Goal: Task Accomplishment & Management: Manage account settings

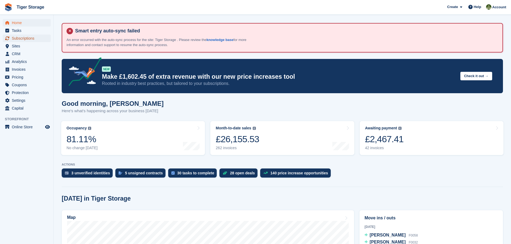
click at [18, 35] on span "Subscriptions" at bounding box center [28, 39] width 32 height 8
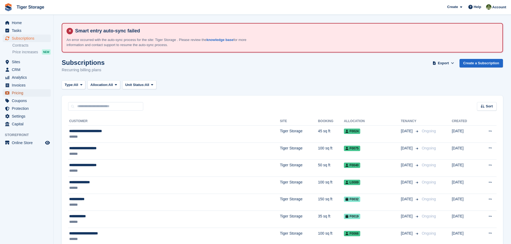
click at [21, 93] on span "Pricing" at bounding box center [28, 93] width 32 height 8
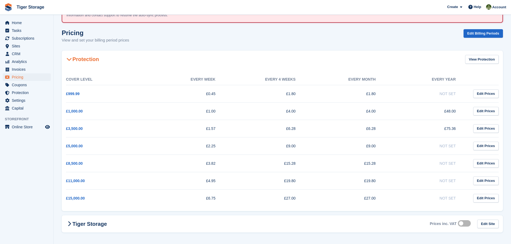
scroll to position [31, 0]
click at [78, 59] on h2 "Protection" at bounding box center [82, 58] width 33 height 6
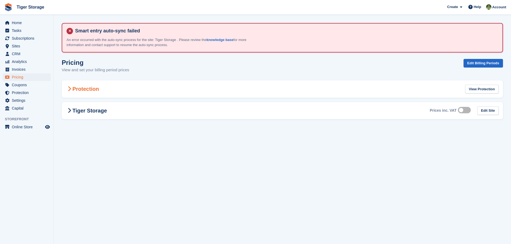
scroll to position [0, 0]
click at [83, 109] on h2 "Tiger Storage" at bounding box center [86, 111] width 41 height 6
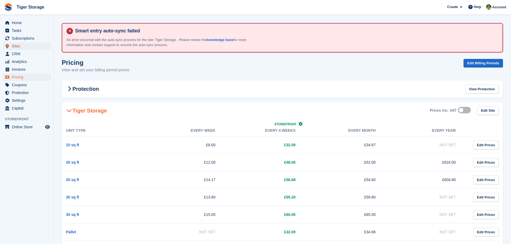
click at [16, 47] on span "Sites" at bounding box center [28, 46] width 32 height 8
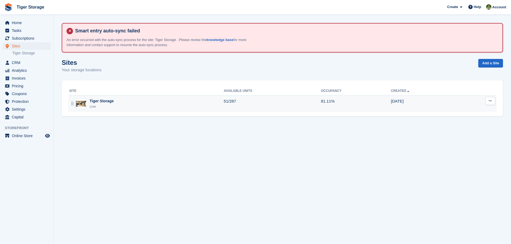
click at [98, 105] on div "Live" at bounding box center [102, 106] width 24 height 5
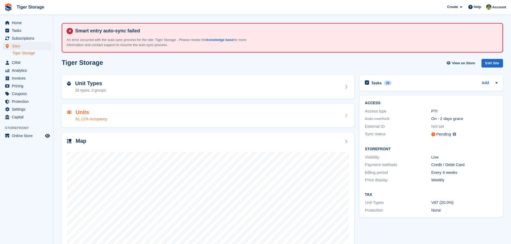
click at [83, 113] on h2 "Units" at bounding box center [92, 112] width 32 height 6
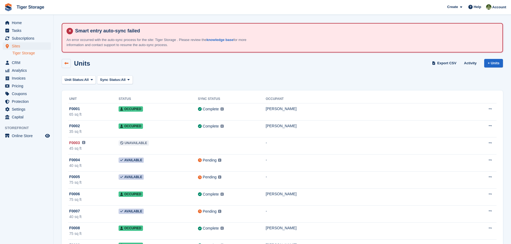
click at [66, 64] on icon at bounding box center [66, 63] width 4 height 4
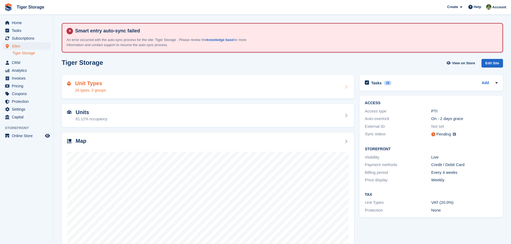
click at [85, 83] on h2 "Unit Types" at bounding box center [90, 83] width 31 height 6
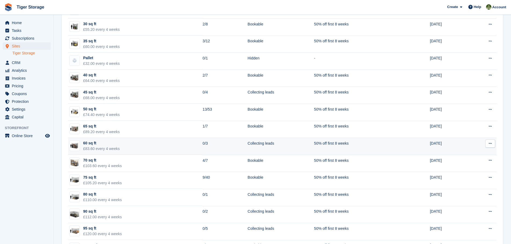
scroll to position [134, 0]
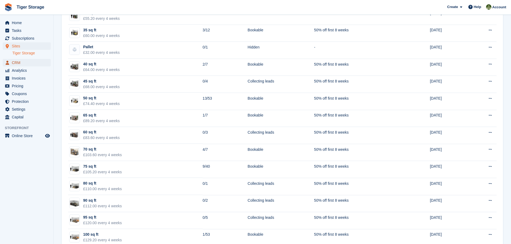
click at [16, 63] on span "CRM" at bounding box center [28, 63] width 32 height 8
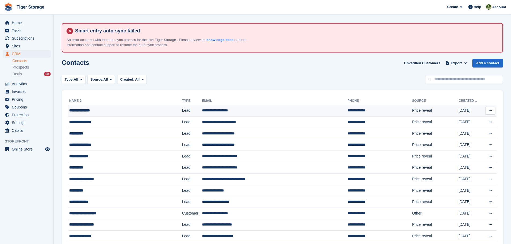
click at [202, 111] on td "**********" at bounding box center [274, 111] width 145 height 12
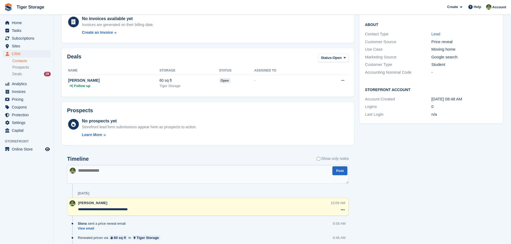
scroll to position [156, 0]
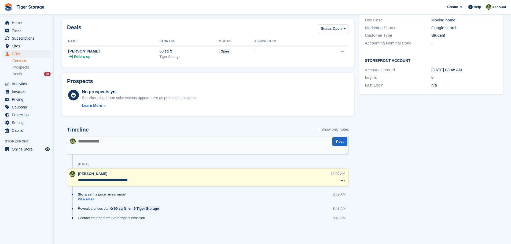
click at [140, 146] on textarea at bounding box center [208, 145] width 282 height 19
paste textarea "**********"
click at [78, 141] on textarea "**********" at bounding box center [208, 145] width 282 height 19
type textarea "**********"
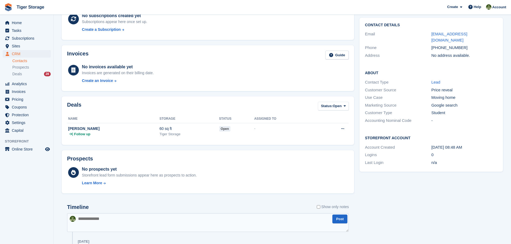
scroll to position [0, 0]
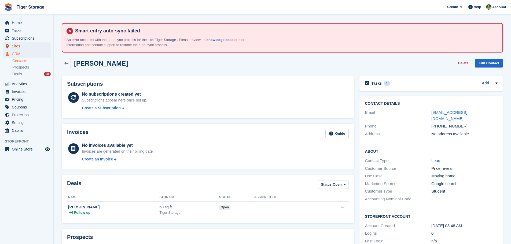
click at [16, 46] on span "Sites" at bounding box center [28, 46] width 32 height 8
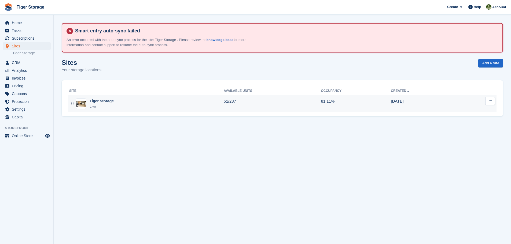
click at [102, 104] on div "Live" at bounding box center [102, 106] width 24 height 5
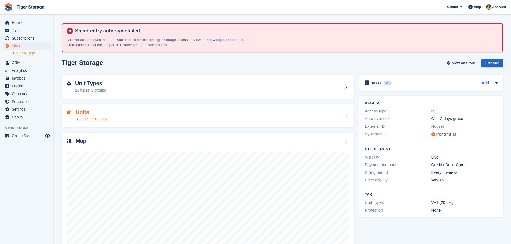
click at [83, 113] on h2 "Units" at bounding box center [92, 112] width 32 height 6
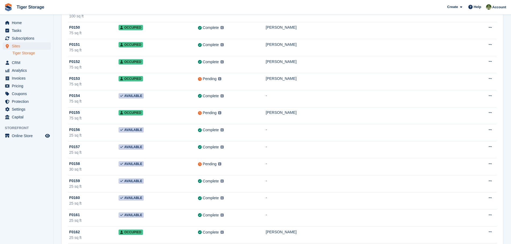
scroll to position [2629, 0]
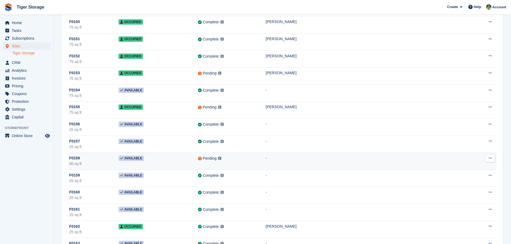
click at [77, 159] on span "F0158" at bounding box center [74, 159] width 11 height 6
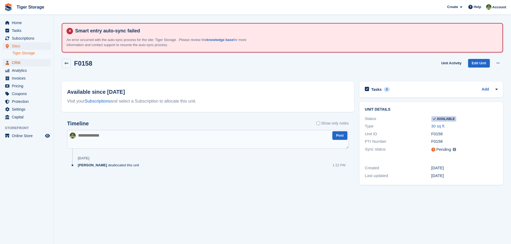
click at [20, 65] on span "CRM" at bounding box center [28, 63] width 32 height 8
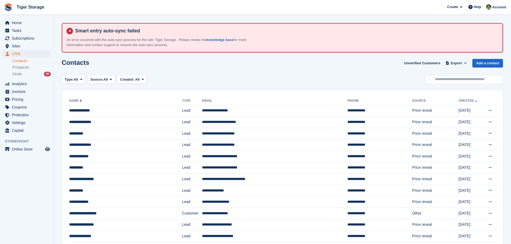
click at [19, 27] on ul "Home" at bounding box center [26, 23] width 53 height 8
click at [17, 31] on span "Tasks" at bounding box center [28, 31] width 32 height 8
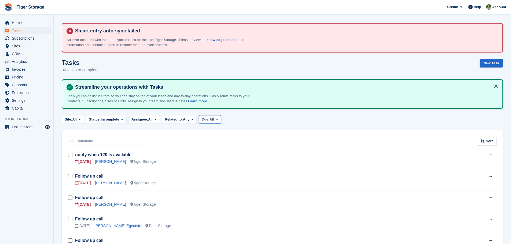
click at [214, 118] on span "All" at bounding box center [212, 119] width 5 height 5
click at [215, 151] on link "Today" at bounding box center [224, 152] width 47 height 10
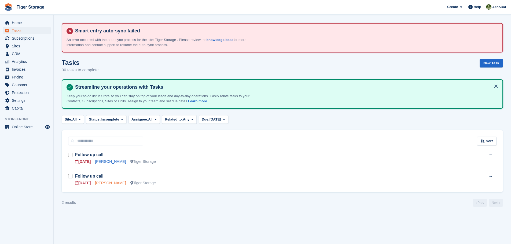
click at [114, 184] on link "Joe Standerline" at bounding box center [110, 183] width 31 height 4
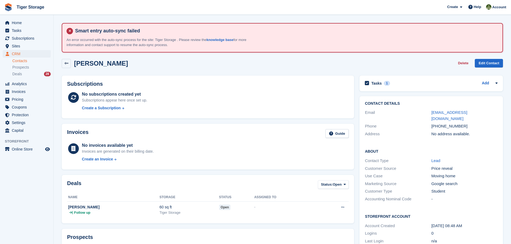
click at [17, 60] on link "Contacts" at bounding box center [31, 60] width 38 height 5
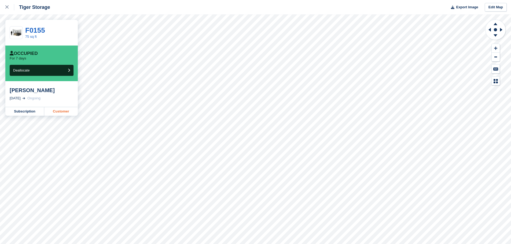
click at [64, 112] on link "Customer" at bounding box center [61, 111] width 34 height 9
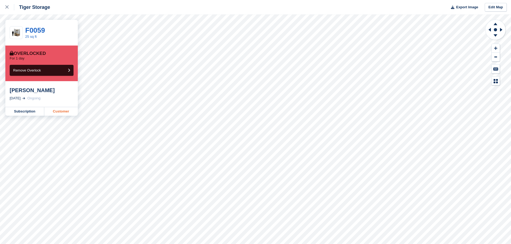
click at [60, 112] on link "Customer" at bounding box center [61, 111] width 34 height 9
click at [61, 109] on link "Customer" at bounding box center [61, 111] width 34 height 9
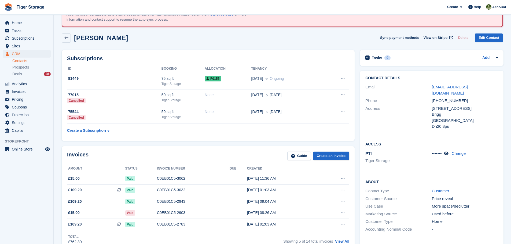
scroll to position [54, 0]
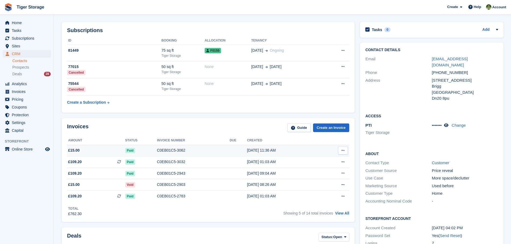
click at [161, 148] on div "C0EB01C5-3062" at bounding box center [193, 151] width 73 height 6
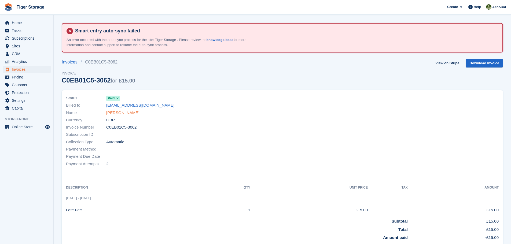
click at [120, 111] on link "William hopper" at bounding box center [122, 113] width 33 height 6
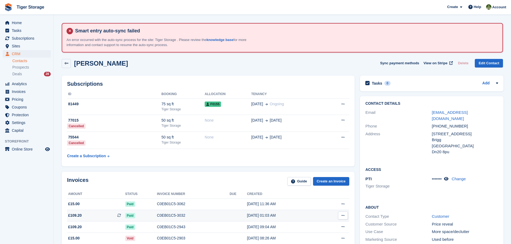
click at [174, 215] on div "C0EB01C5-3032" at bounding box center [193, 216] width 73 height 6
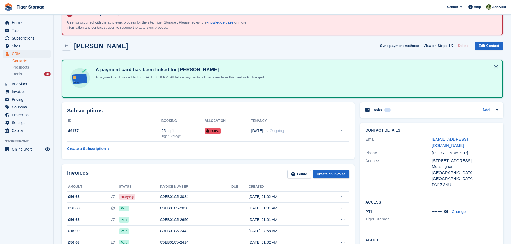
scroll to position [27, 0]
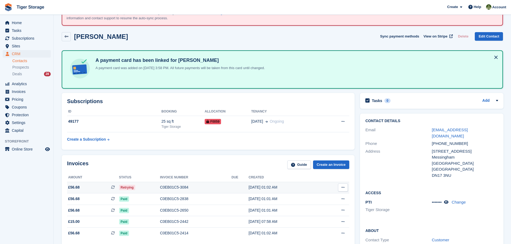
click at [172, 188] on div "C0EB01C5-3084" at bounding box center [196, 188] width 72 height 6
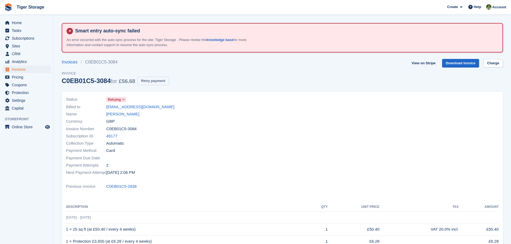
click at [157, 82] on button "Retry payment" at bounding box center [153, 81] width 32 height 9
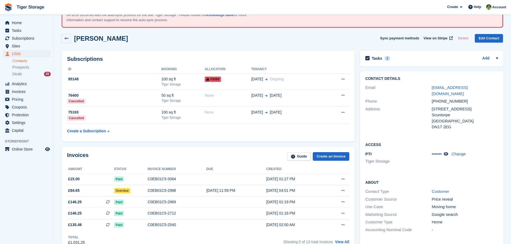
scroll to position [54, 0]
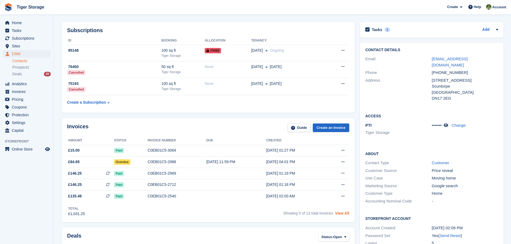
click at [341, 215] on link "View All" at bounding box center [342, 213] width 14 height 4
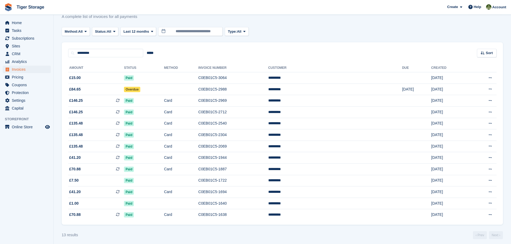
scroll to position [57, 0]
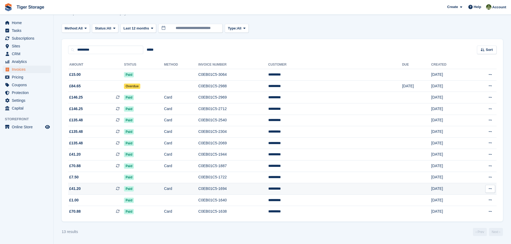
click at [124, 192] on td "£41.20 This is a recurring subscription invoice." at bounding box center [96, 190] width 56 height 12
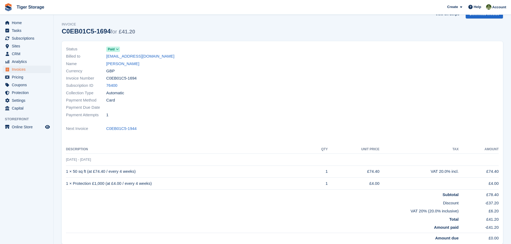
scroll to position [54, 0]
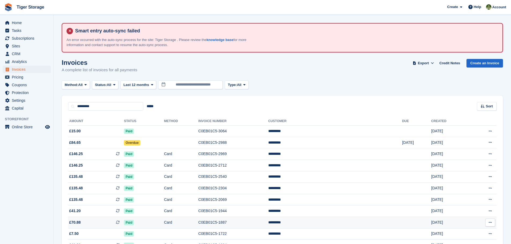
scroll to position [57, 0]
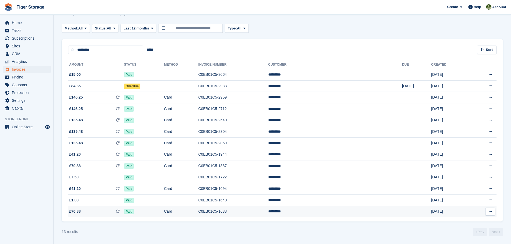
click at [142, 215] on td "Paid" at bounding box center [144, 211] width 40 height 11
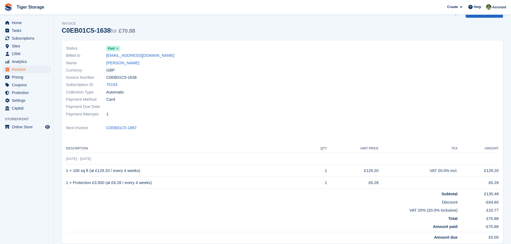
scroll to position [54, 0]
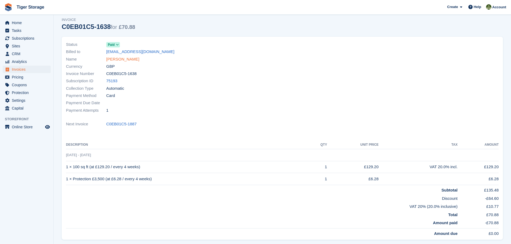
click at [111, 60] on link "[PERSON_NAME]" at bounding box center [122, 59] width 33 height 6
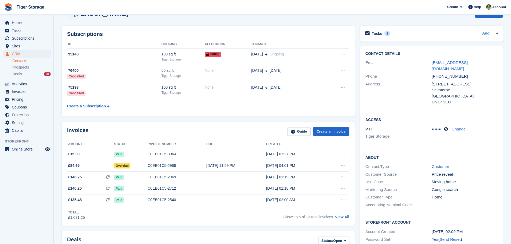
scroll to position [188, 0]
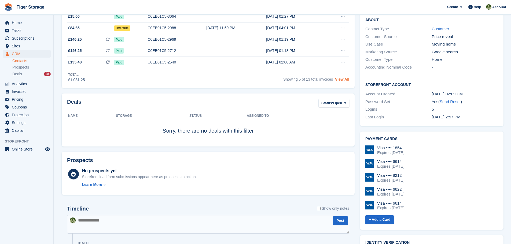
click at [343, 79] on link "View All" at bounding box center [342, 79] width 14 height 4
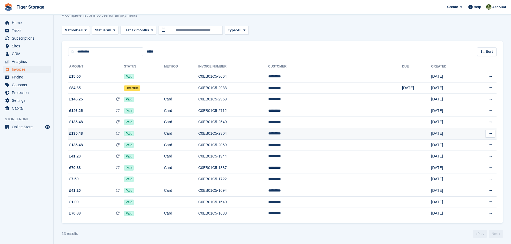
scroll to position [57, 0]
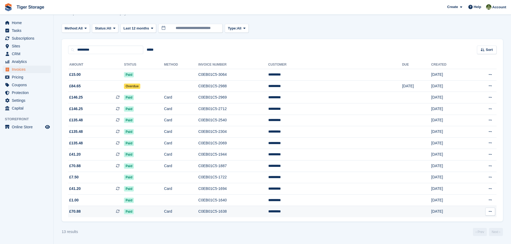
click at [154, 215] on td "Paid" at bounding box center [144, 211] width 40 height 11
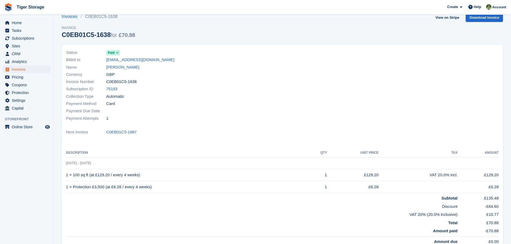
scroll to position [44, 0]
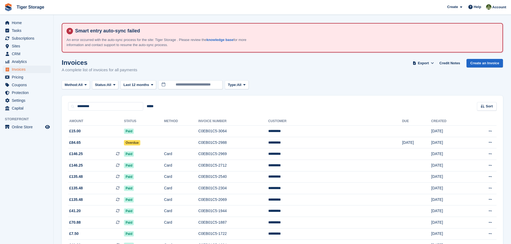
scroll to position [57, 0]
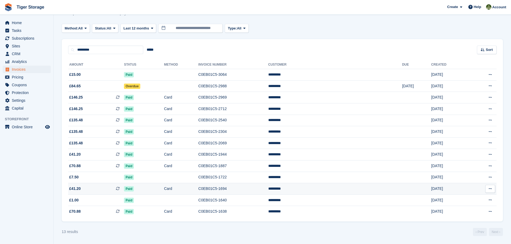
click at [134, 187] on span "Paid" at bounding box center [129, 188] width 10 height 5
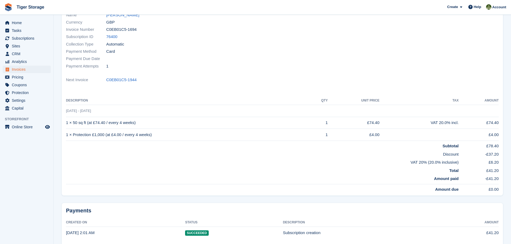
scroll to position [107, 0]
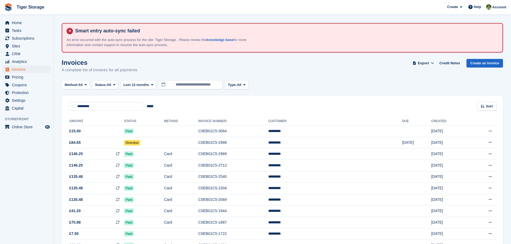
scroll to position [57, 0]
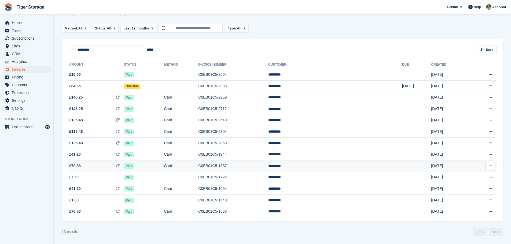
click at [95, 165] on span "£70.88 This is a recurring subscription invoice." at bounding box center [96, 166] width 56 height 6
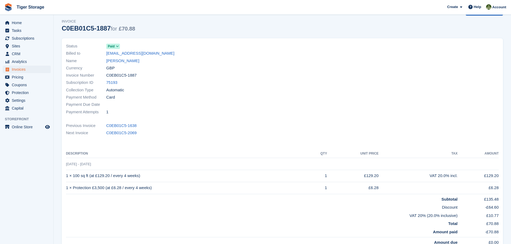
scroll to position [54, 0]
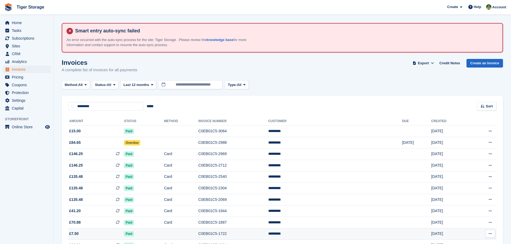
scroll to position [57, 0]
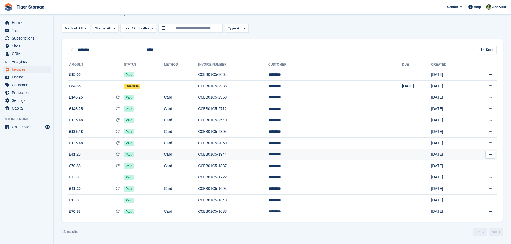
click at [75, 155] on span "£41.20" at bounding box center [75, 155] width 12 height 6
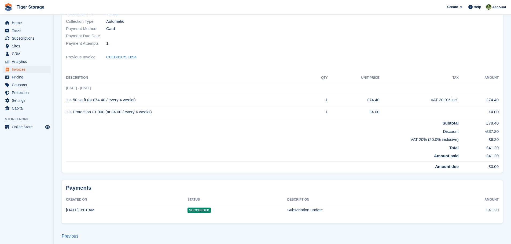
scroll to position [124, 0]
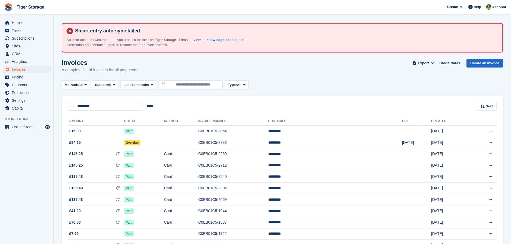
scroll to position [57, 0]
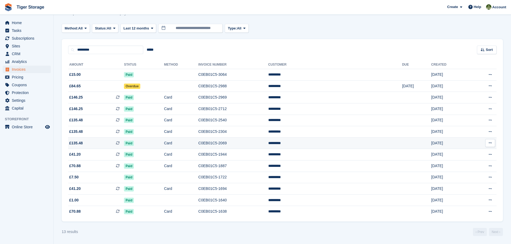
click at [85, 143] on span "£135.48 This is a recurring subscription invoice." at bounding box center [96, 144] width 56 height 6
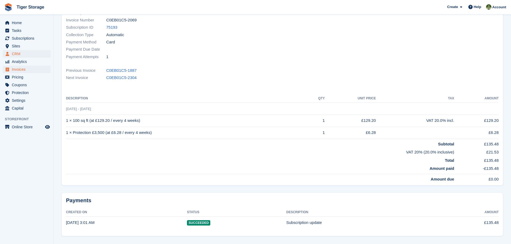
scroll to position [27, 0]
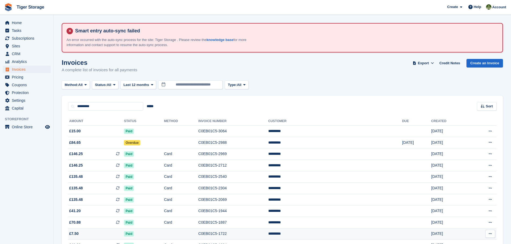
scroll to position [57, 0]
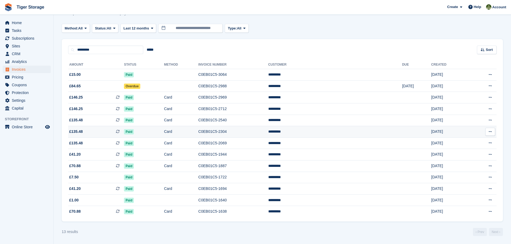
click at [89, 134] on span "£135.48 This is a recurring subscription invoice." at bounding box center [96, 132] width 56 height 6
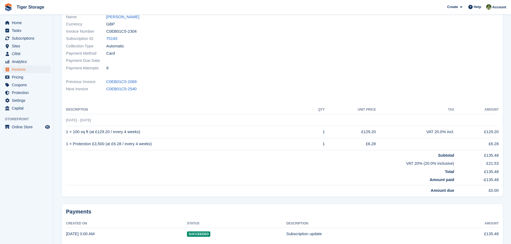
scroll to position [107, 0]
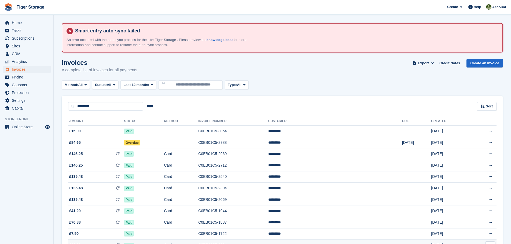
scroll to position [57, 0]
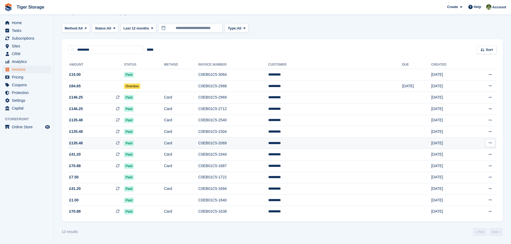
click at [134, 143] on span "Paid" at bounding box center [129, 143] width 10 height 5
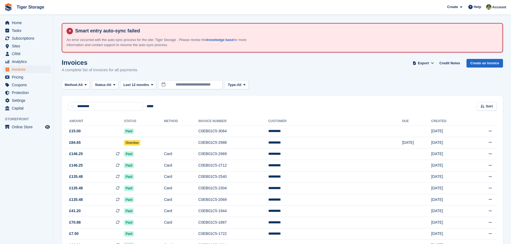
scroll to position [57, 0]
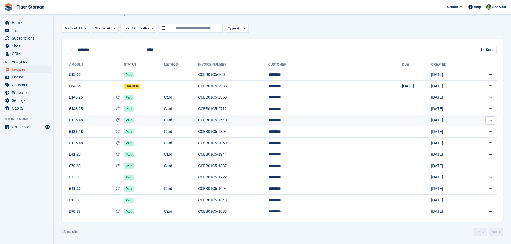
click at [88, 119] on span "£135.48 This is a recurring subscription invoice." at bounding box center [96, 121] width 56 height 6
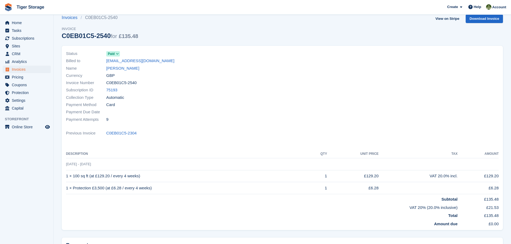
scroll to position [105, 0]
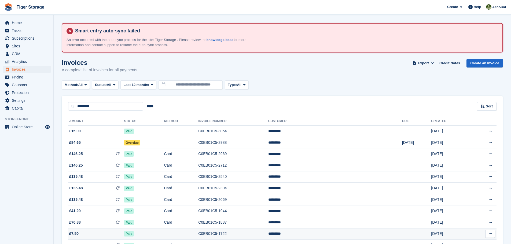
scroll to position [57, 0]
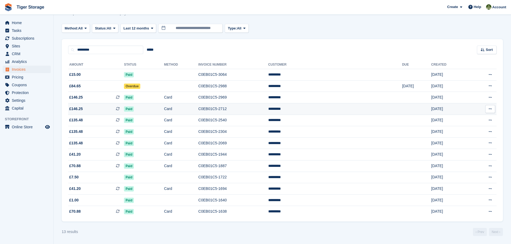
click at [78, 107] on span "£146.25" at bounding box center [76, 109] width 14 height 6
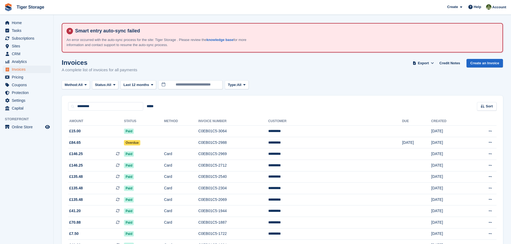
scroll to position [57, 0]
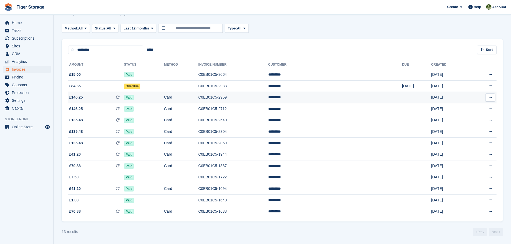
click at [85, 98] on span "£146.25 This is a recurring subscription invoice." at bounding box center [96, 98] width 56 height 6
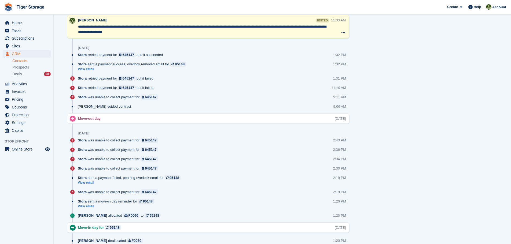
scroll to position [964, 0]
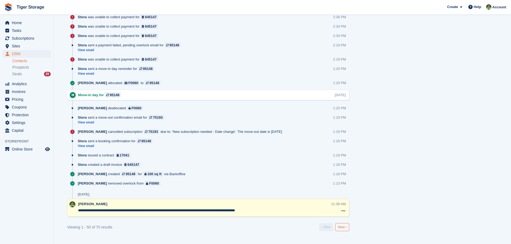
click at [343, 226] on link "Next ›" at bounding box center [342, 227] width 14 height 8
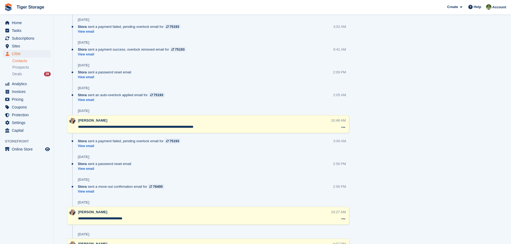
scroll to position [601, 0]
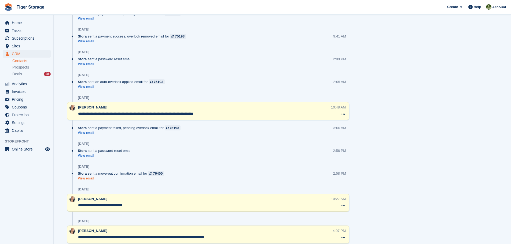
click at [89, 180] on link "View email" at bounding box center [122, 179] width 89 height 5
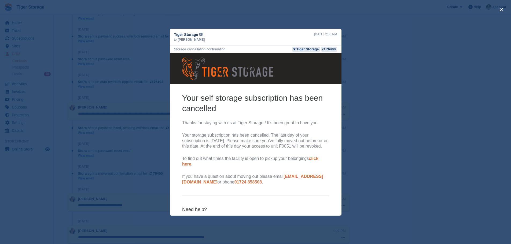
scroll to position [0, 0]
drag, startPoint x: 233, startPoint y: 97, endPoint x: 288, endPoint y: 97, distance: 54.2
click at [288, 97] on h2 "Your self storage subscription has been cancelled" at bounding box center [255, 103] width 147 height 21
click at [502, 9] on button "close" at bounding box center [501, 9] width 9 height 9
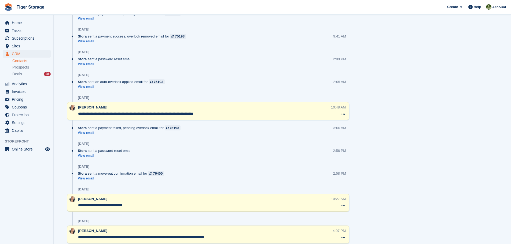
drag, startPoint x: 104, startPoint y: 112, endPoint x: 258, endPoint y: 115, distance: 153.2
click at [258, 115] on textarea "**********" at bounding box center [204, 113] width 253 height 5
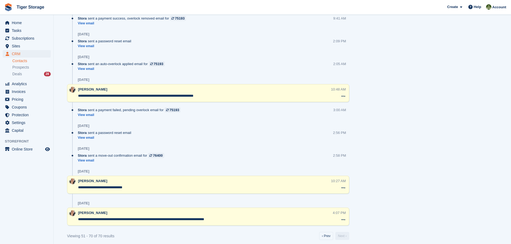
scroll to position [628, 0]
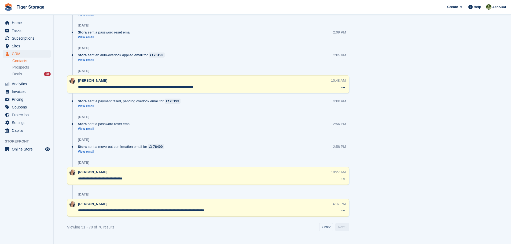
drag, startPoint x: 108, startPoint y: 212, endPoint x: 245, endPoint y: 210, distance: 136.6
click at [245, 210] on textarea "**********" at bounding box center [205, 210] width 255 height 5
click at [26, 39] on span "Subscriptions" at bounding box center [28, 39] width 32 height 8
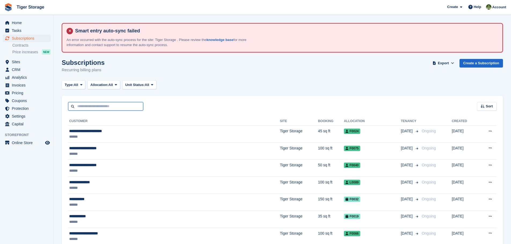
click at [98, 105] on input "text" at bounding box center [105, 106] width 75 height 9
type input "****"
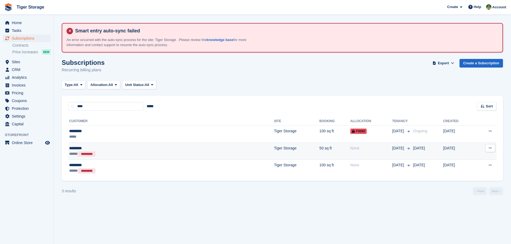
click at [98, 155] on div "***** *********" at bounding box center [119, 154] width 101 height 6
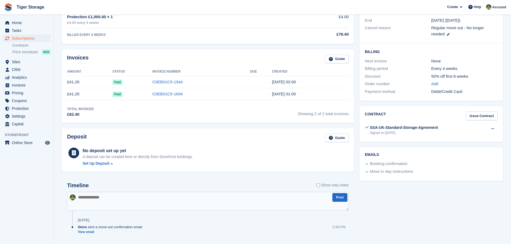
scroll to position [162, 0]
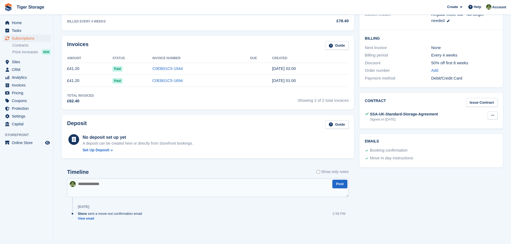
click at [493, 116] on icon at bounding box center [492, 115] width 3 height 3
click at [454, 124] on p "View" at bounding box center [472, 126] width 47 height 7
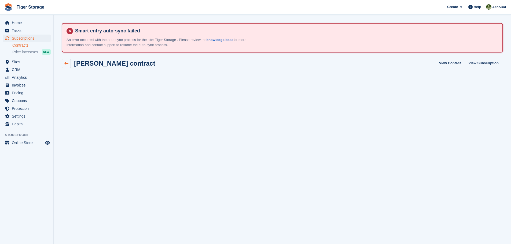
click at [67, 64] on icon at bounding box center [66, 63] width 4 height 4
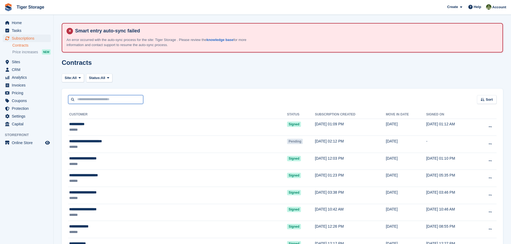
click at [80, 103] on input "text" at bounding box center [105, 99] width 75 height 9
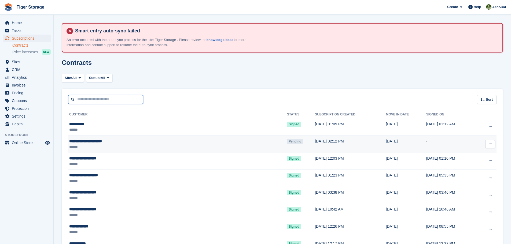
type input "****"
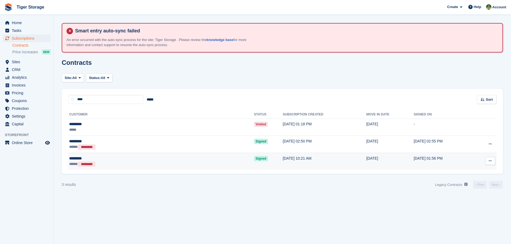
click at [104, 160] on div "*********" at bounding box center [113, 159] width 89 height 6
click at [283, 157] on td "[DATE] 10:21 AM" at bounding box center [324, 161] width 83 height 17
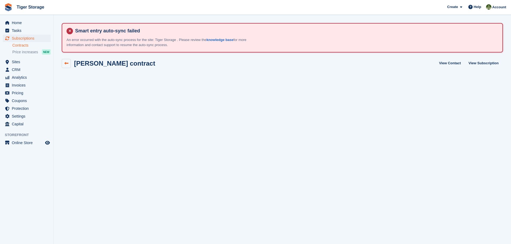
click at [65, 62] on icon at bounding box center [66, 63] width 4 height 4
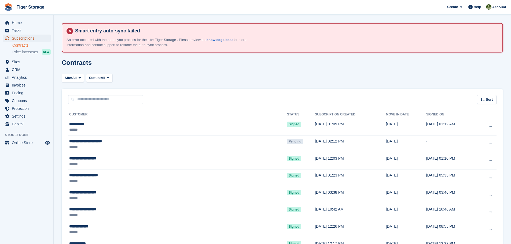
click at [31, 39] on span "Subscriptions" at bounding box center [28, 39] width 32 height 8
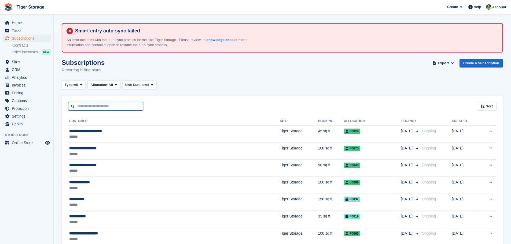
click at [86, 108] on input "text" at bounding box center [105, 106] width 75 height 9
type input "****"
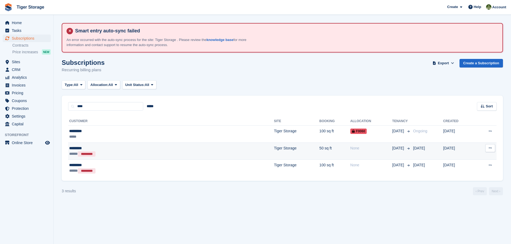
click at [274, 150] on td "Tiger Storage" at bounding box center [296, 151] width 45 height 17
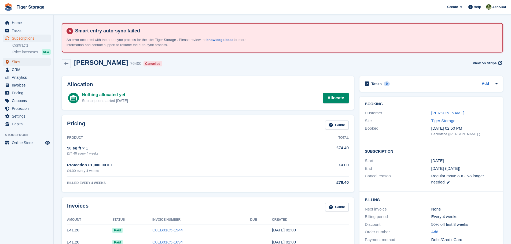
click at [14, 63] on span "Sites" at bounding box center [28, 62] width 32 height 8
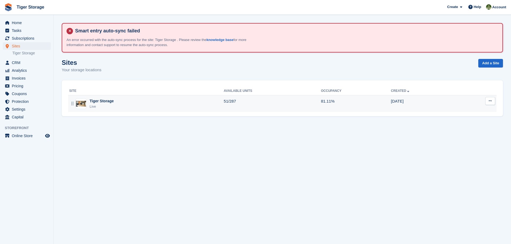
click at [103, 104] on div "Tiger Storage" at bounding box center [102, 101] width 24 height 6
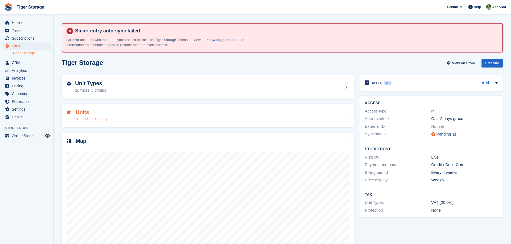
click at [83, 113] on h2 "Units" at bounding box center [92, 112] width 32 height 6
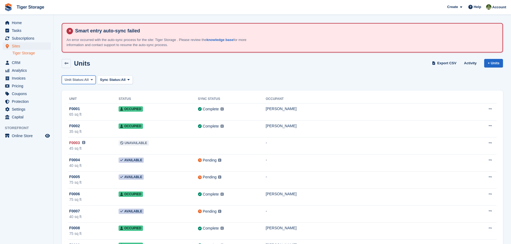
click at [91, 80] on icon at bounding box center [92, 79] width 2 height 3
click at [129, 80] on icon at bounding box center [128, 79] width 2 height 3
click at [182, 78] on div "Unit Status: All All Available Reserved Occupied Overlocked Repossessed Unavail…" at bounding box center [282, 80] width 441 height 9
click at [29, 53] on link "Tiger Storage" at bounding box center [31, 53] width 38 height 5
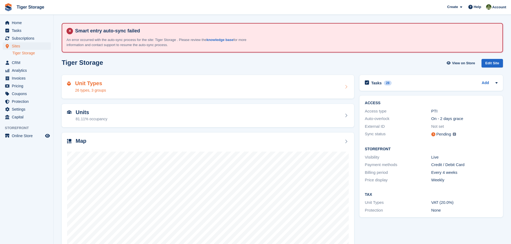
click at [86, 88] on div "26 types, 3 groups" at bounding box center [90, 91] width 31 height 6
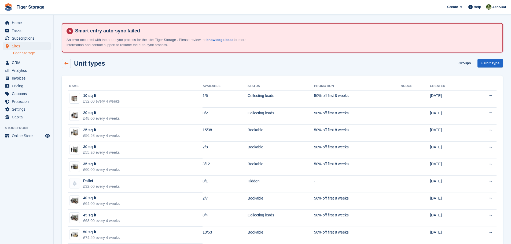
click at [65, 64] on icon at bounding box center [66, 63] width 4 height 4
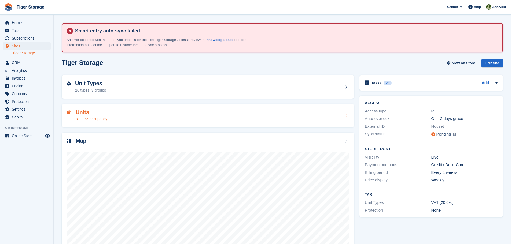
click at [82, 116] on h2 "Units" at bounding box center [92, 112] width 32 height 6
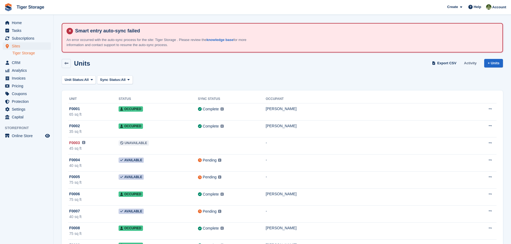
click at [470, 64] on link "Activity" at bounding box center [470, 63] width 17 height 9
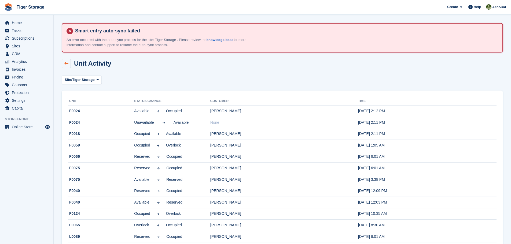
click at [67, 65] on icon at bounding box center [66, 63] width 4 height 4
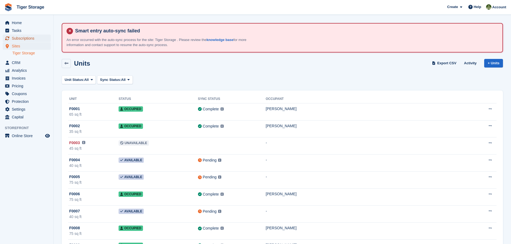
click at [21, 38] on span "Subscriptions" at bounding box center [28, 39] width 32 height 8
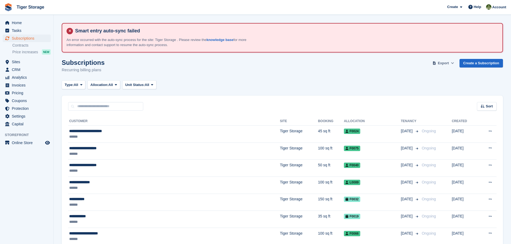
click at [454, 63] on icon at bounding box center [452, 62] width 3 height 3
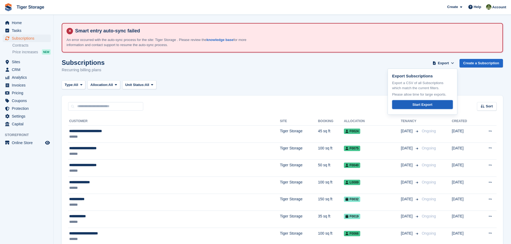
click at [426, 105] on div "Start Export" at bounding box center [422, 104] width 20 height 5
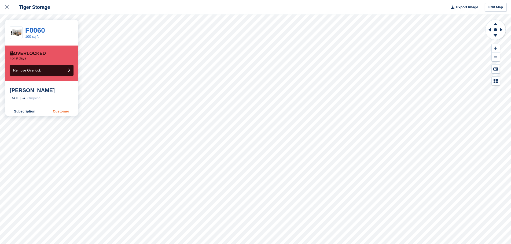
click at [67, 113] on link "Customer" at bounding box center [61, 111] width 34 height 9
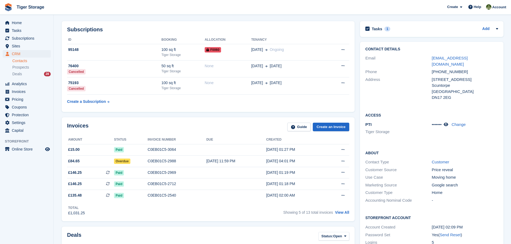
scroll to position [188, 0]
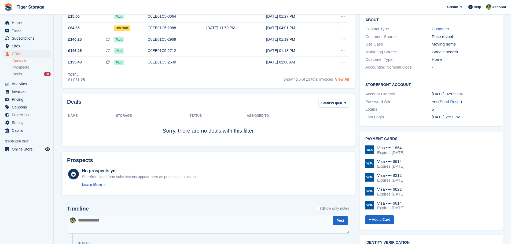
click at [342, 79] on link "View All" at bounding box center [342, 79] width 14 height 4
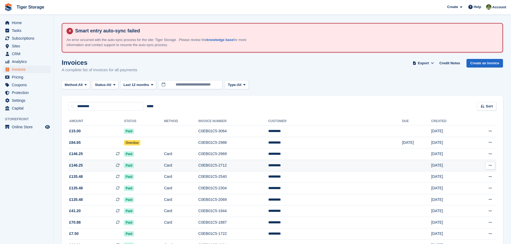
scroll to position [57, 0]
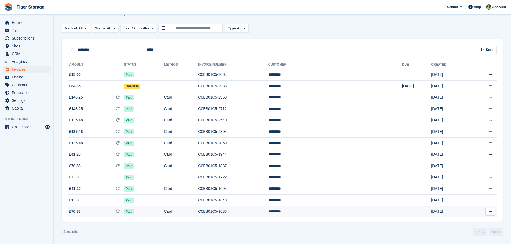
click at [256, 212] on td "C0EB01C5-1638" at bounding box center [233, 211] width 70 height 11
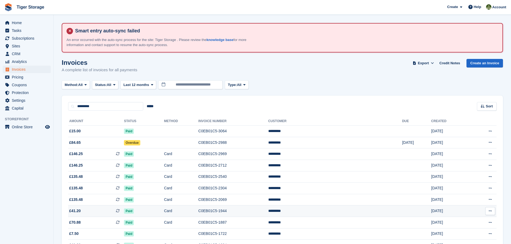
scroll to position [57, 0]
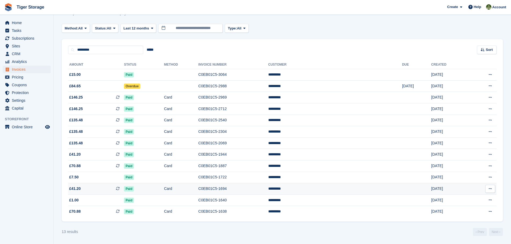
click at [241, 189] on td "C0EB01C5-1694" at bounding box center [233, 190] width 70 height 12
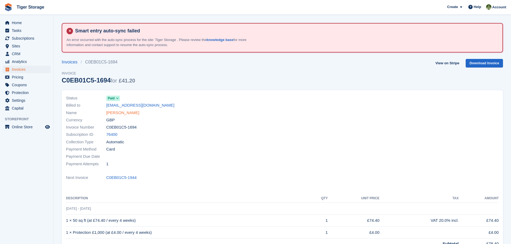
click at [115, 114] on link "[PERSON_NAME]" at bounding box center [122, 113] width 33 height 6
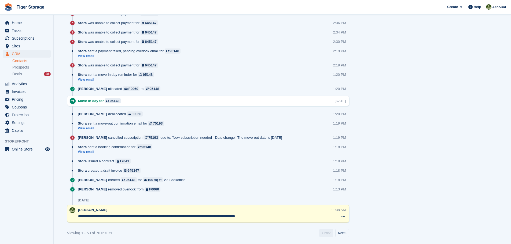
scroll to position [964, 0]
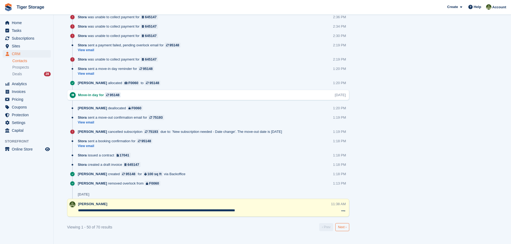
click at [345, 229] on link "Next ›" at bounding box center [342, 227] width 14 height 8
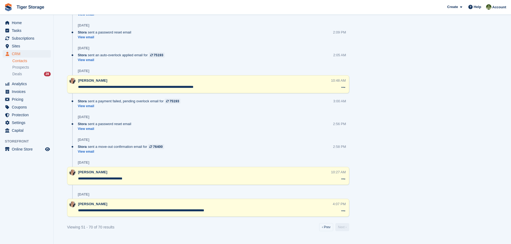
scroll to position [628, 0]
click at [88, 153] on link "View email" at bounding box center [122, 152] width 89 height 5
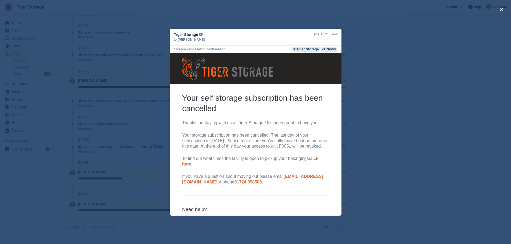
scroll to position [0, 0]
click at [501, 10] on button "close" at bounding box center [501, 9] width 9 height 9
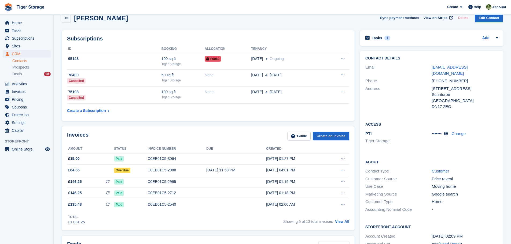
scroll to position [134, 0]
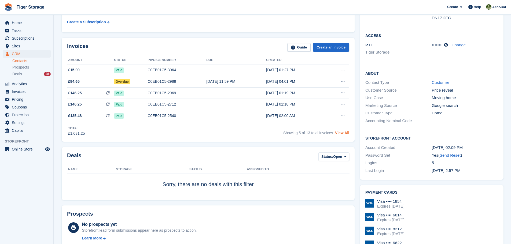
click at [344, 132] on link "View All" at bounding box center [342, 133] width 14 height 4
